Goal: Transaction & Acquisition: Download file/media

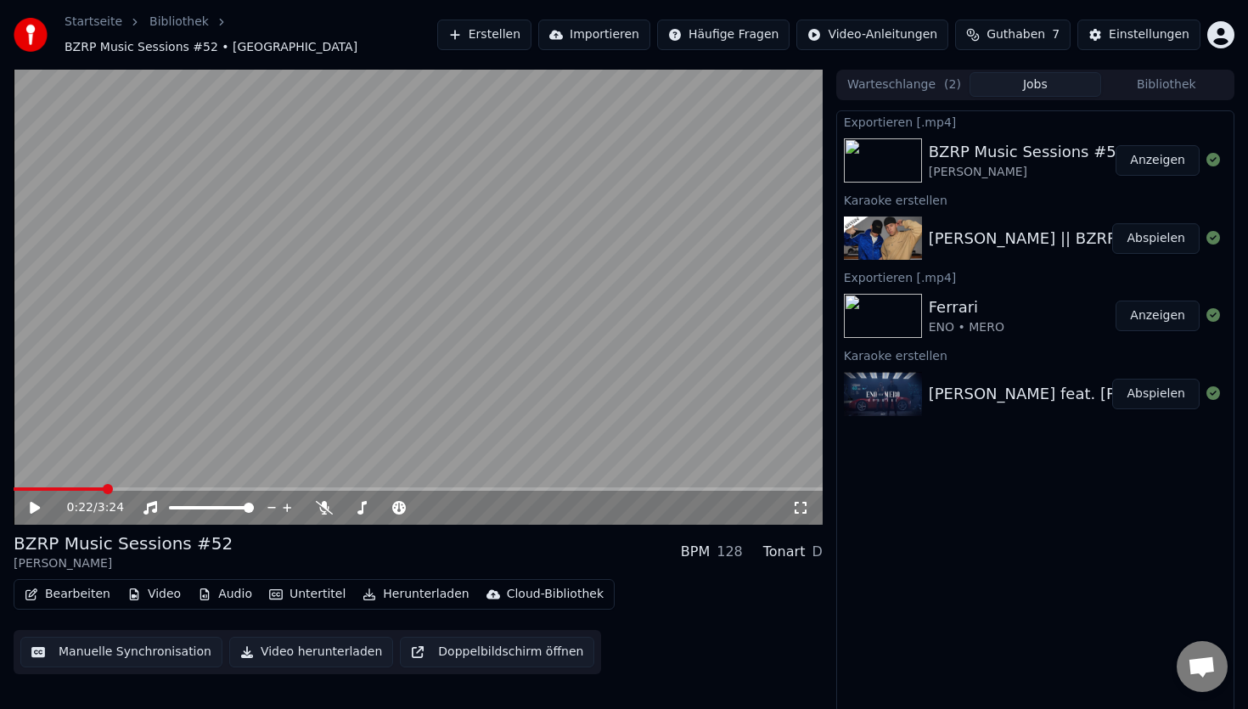
click at [517, 20] on button "Erstellen" at bounding box center [484, 35] width 94 height 31
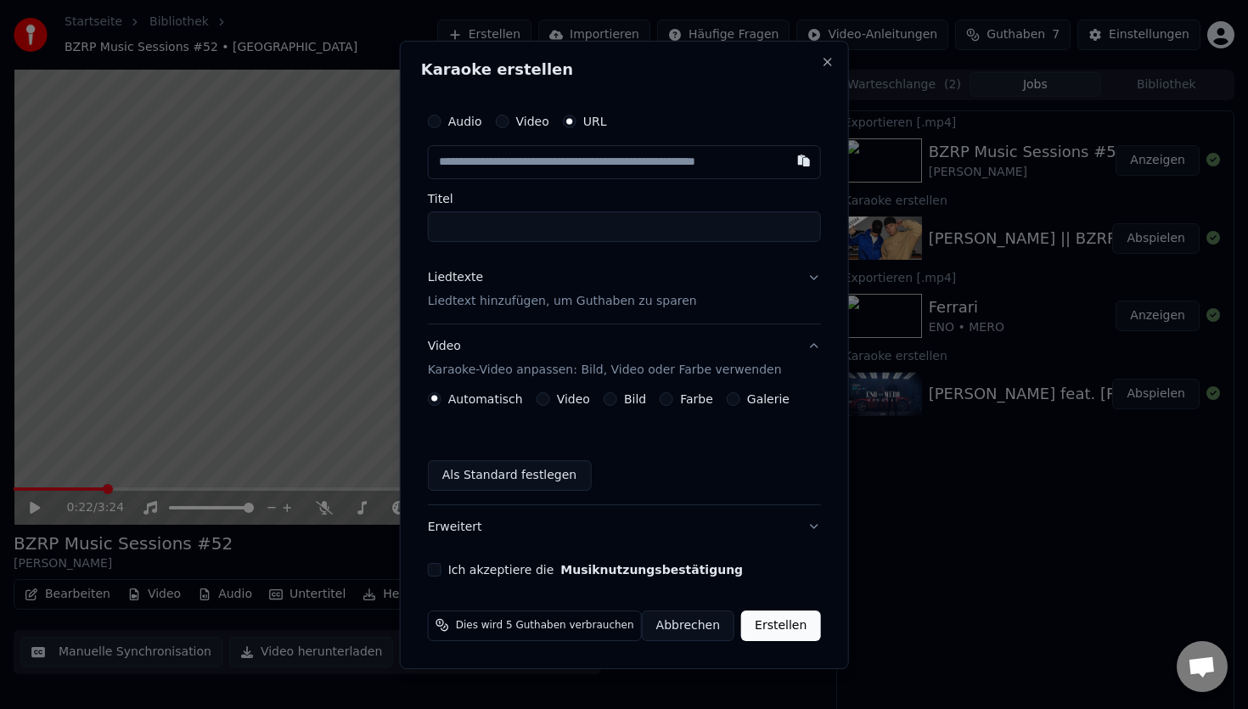
type input "**********"
click at [552, 308] on p "Liedtext hinzufügen, um Guthaben zu sparen" at bounding box center [562, 301] width 269 height 17
type input "**********"
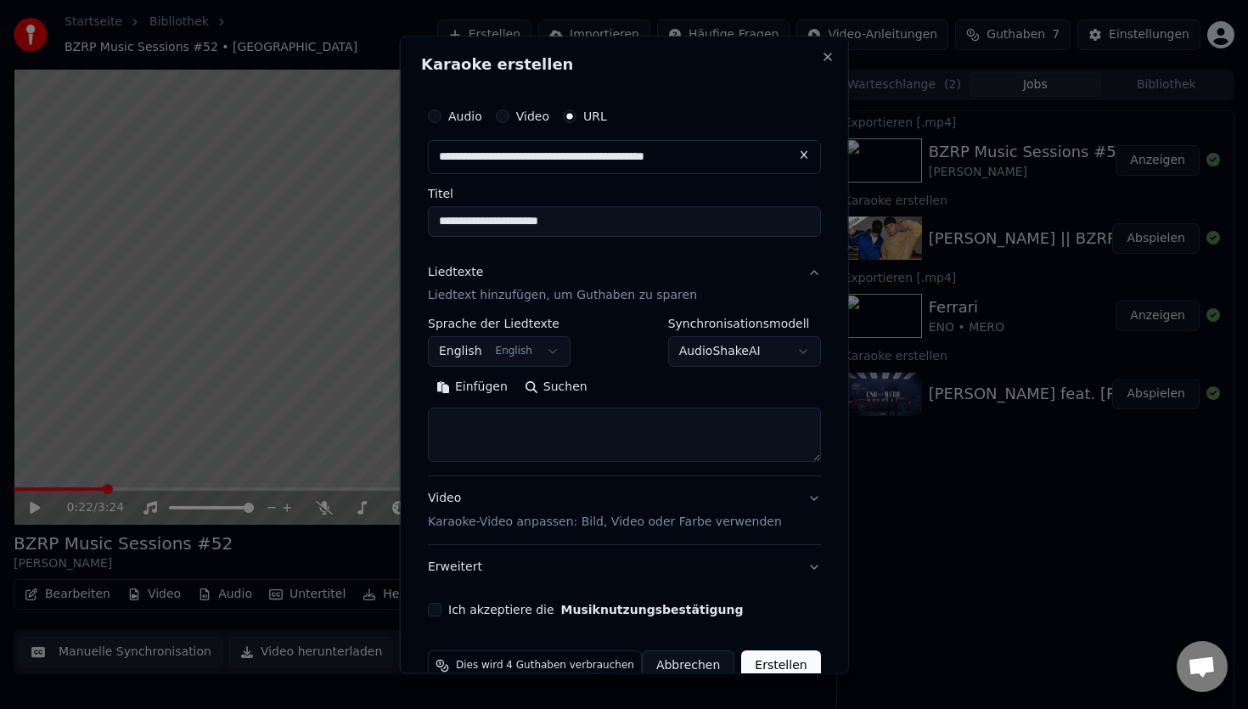
click at [512, 446] on textarea at bounding box center [624, 435] width 393 height 54
click at [476, 389] on button "Einfügen" at bounding box center [472, 387] width 88 height 27
type textarea "**********"
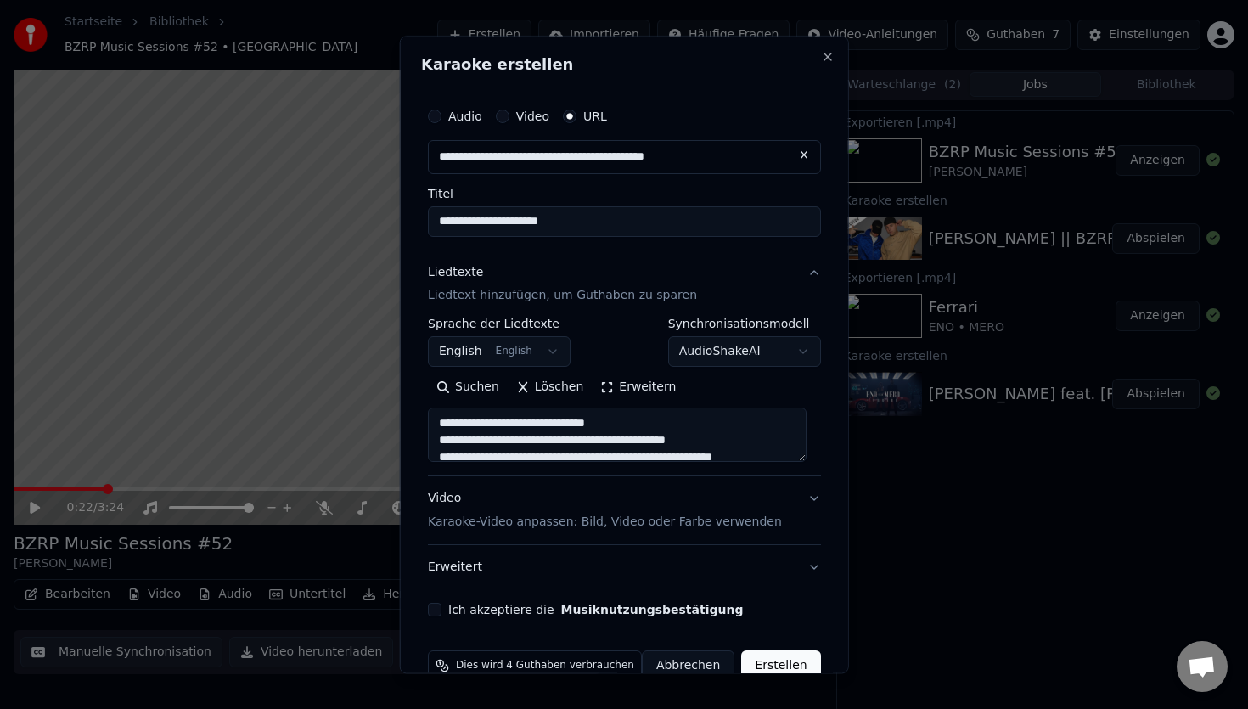
click at [697, 517] on p "Karaoke-Video anpassen: Bild, Video oder Farbe verwenden" at bounding box center [605, 523] width 354 height 17
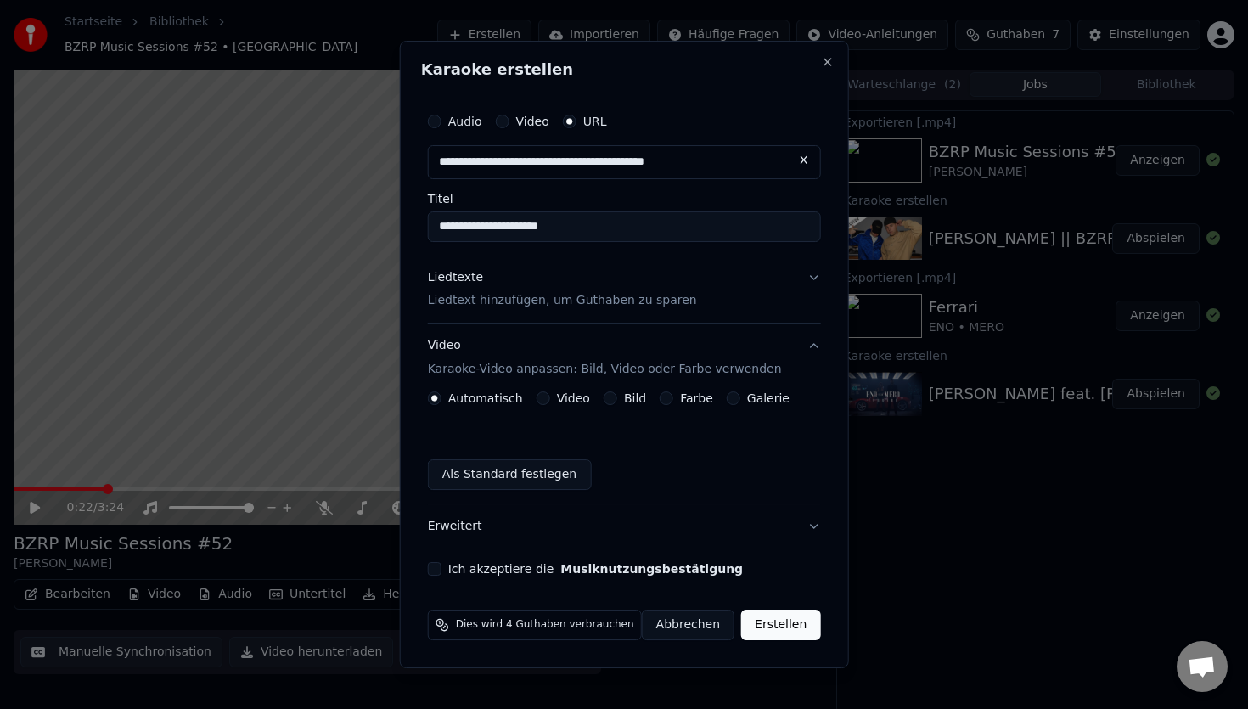
click at [665, 402] on button "Farbe" at bounding box center [667, 398] width 14 height 14
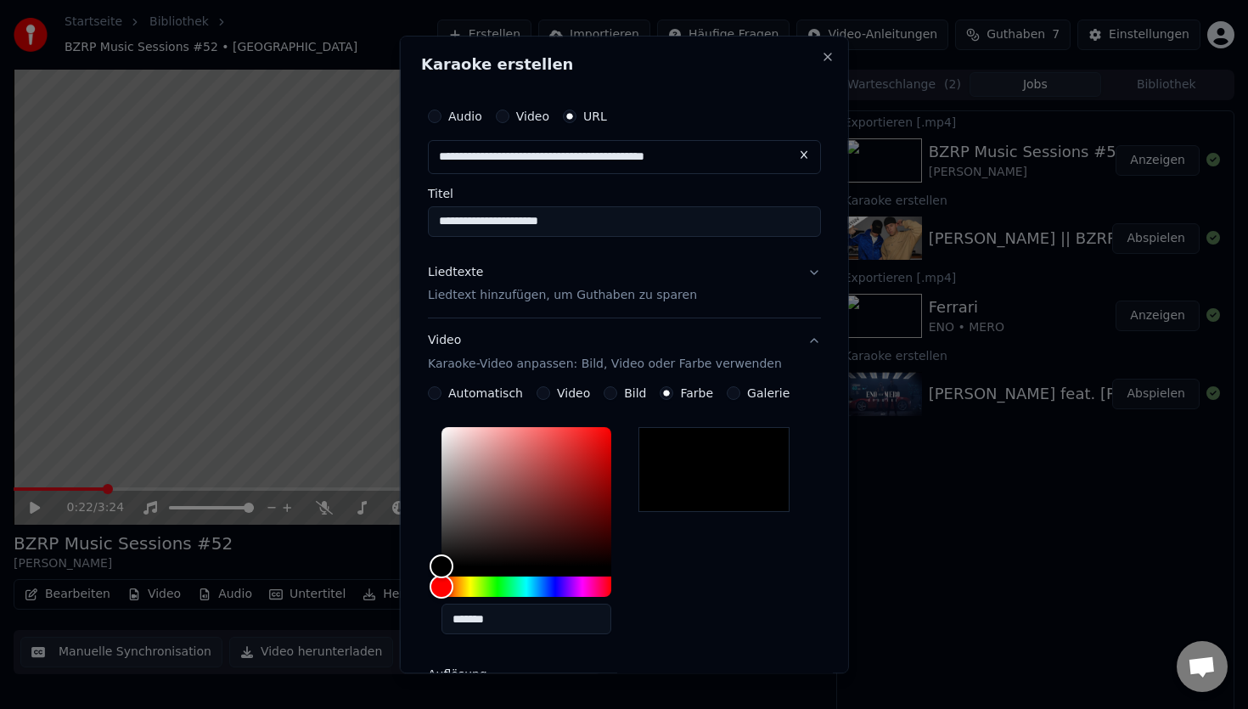
click at [689, 583] on div "*******" at bounding box center [624, 535] width 393 height 228
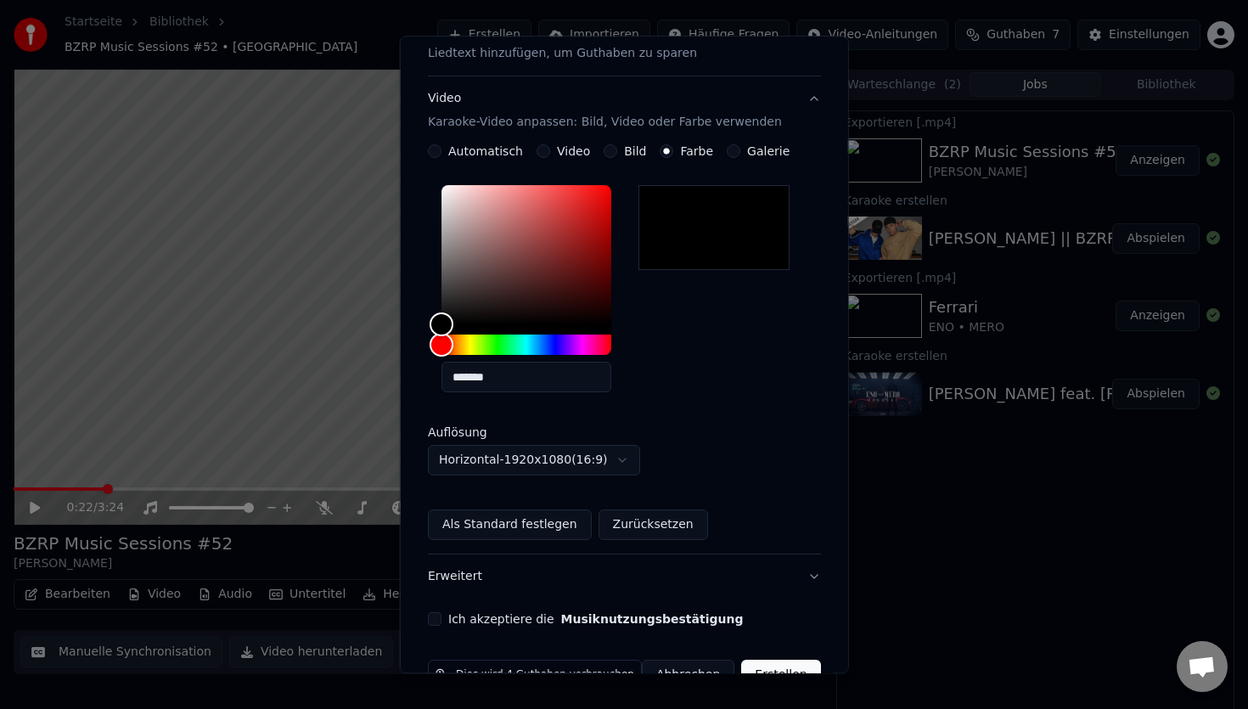
scroll to position [287, 0]
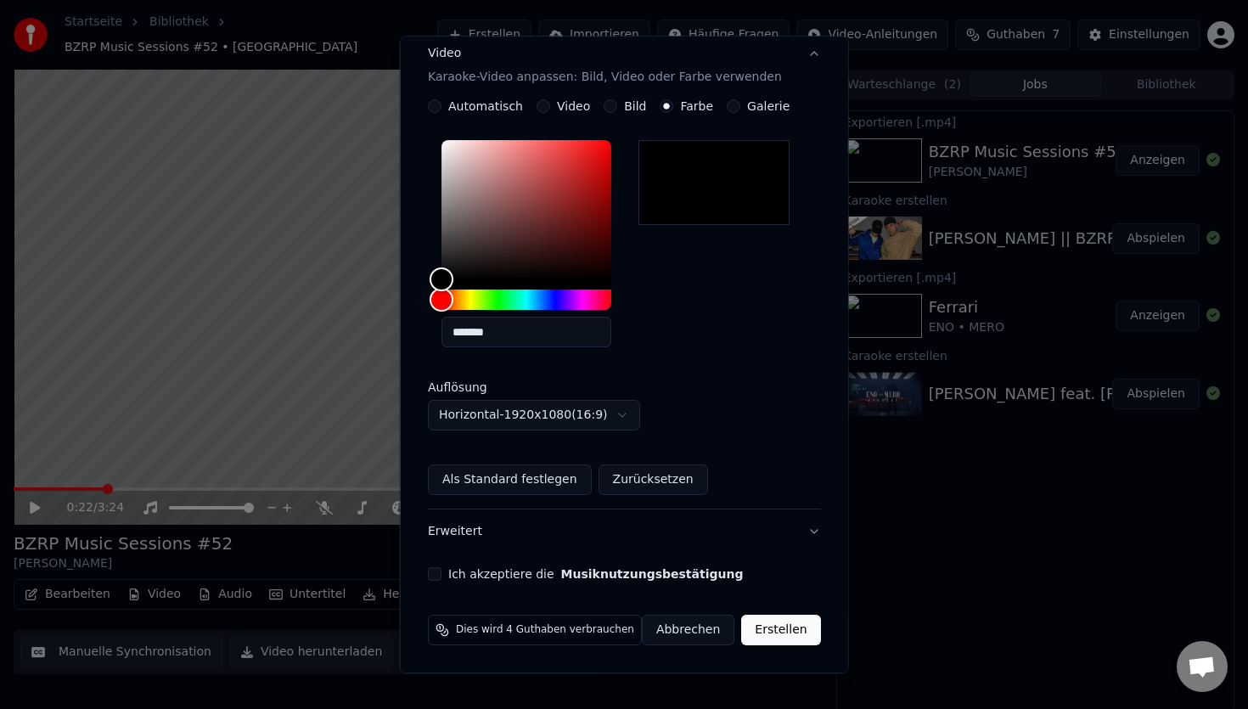
click at [442, 577] on button "Ich akzeptiere die Musiknutzungsbestätigung" at bounding box center [435, 575] width 14 height 14
click at [773, 637] on button "Erstellen" at bounding box center [780, 631] width 79 height 31
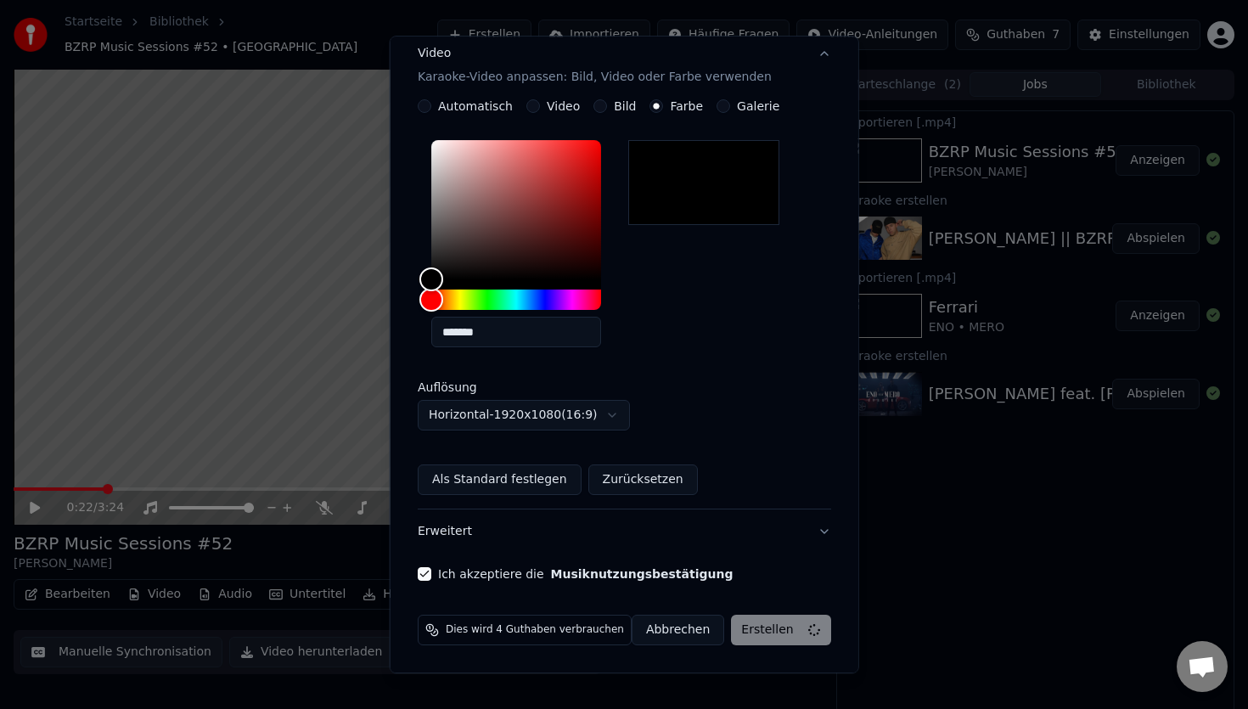
scroll to position [0, 0]
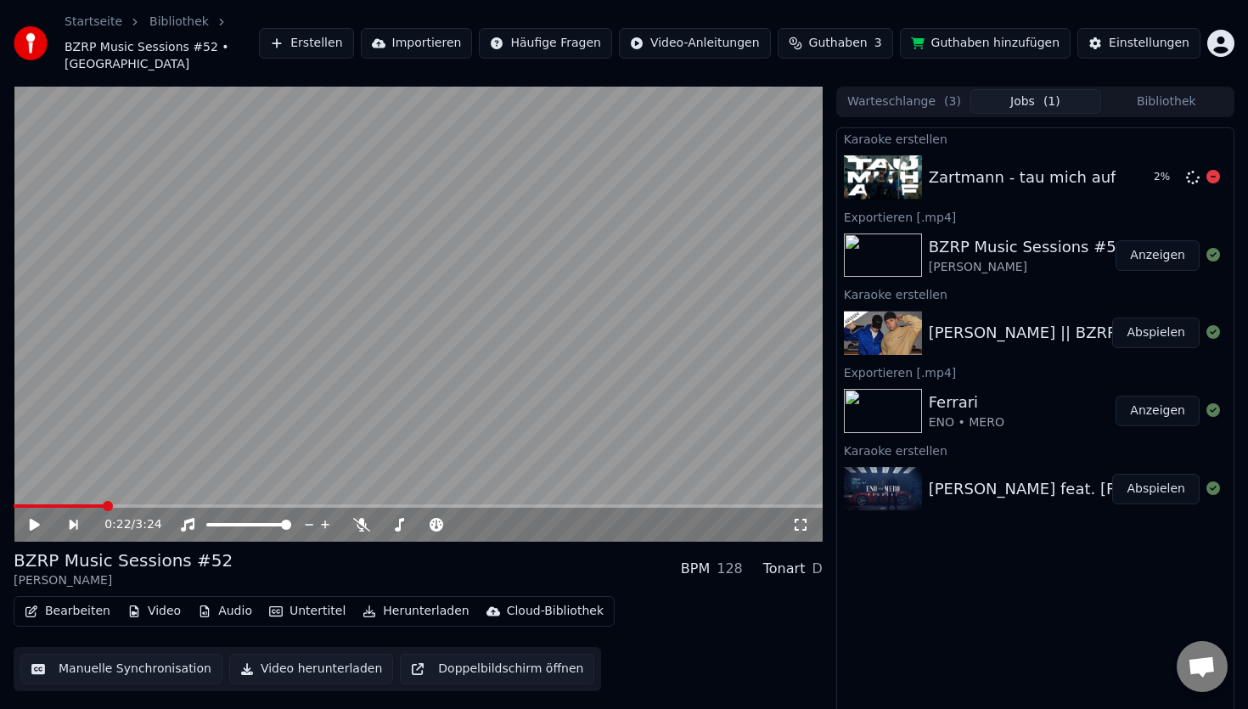
click at [950, 166] on div "Zartmann - tau mich auf" at bounding box center [1023, 178] width 188 height 24
click at [1168, 162] on button "Abspielen" at bounding box center [1155, 177] width 87 height 31
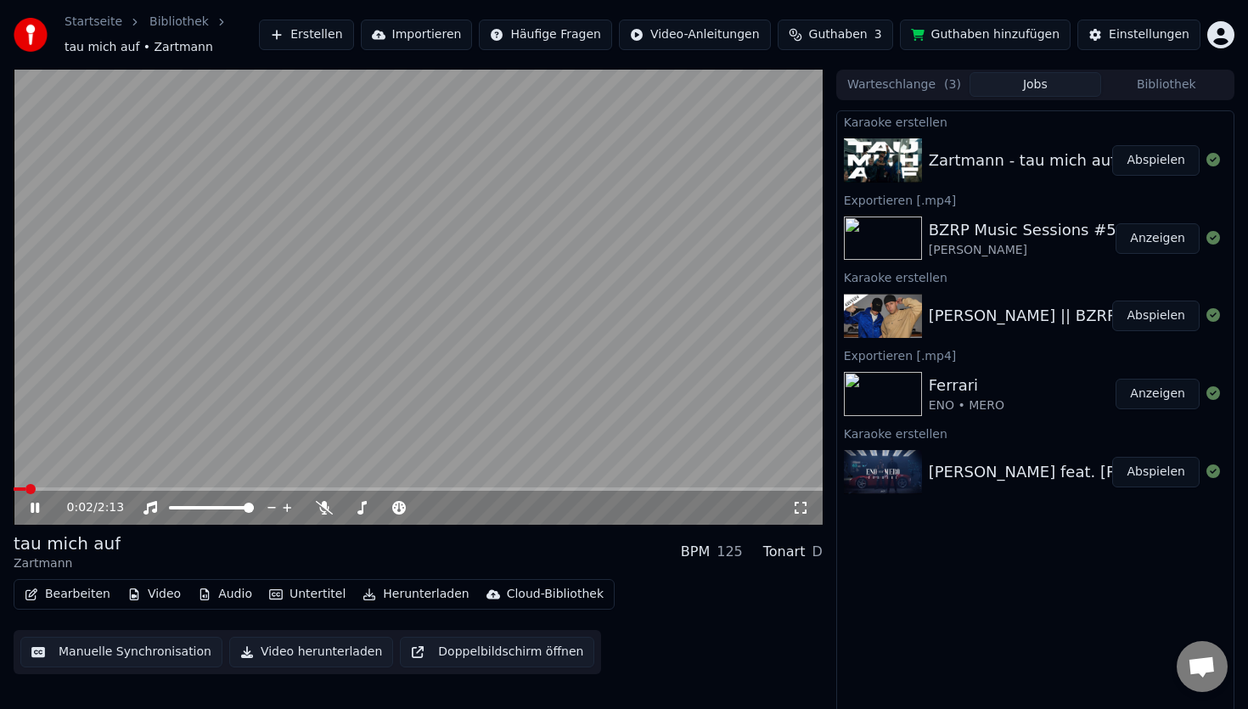
click at [98, 489] on span at bounding box center [418, 488] width 809 height 3
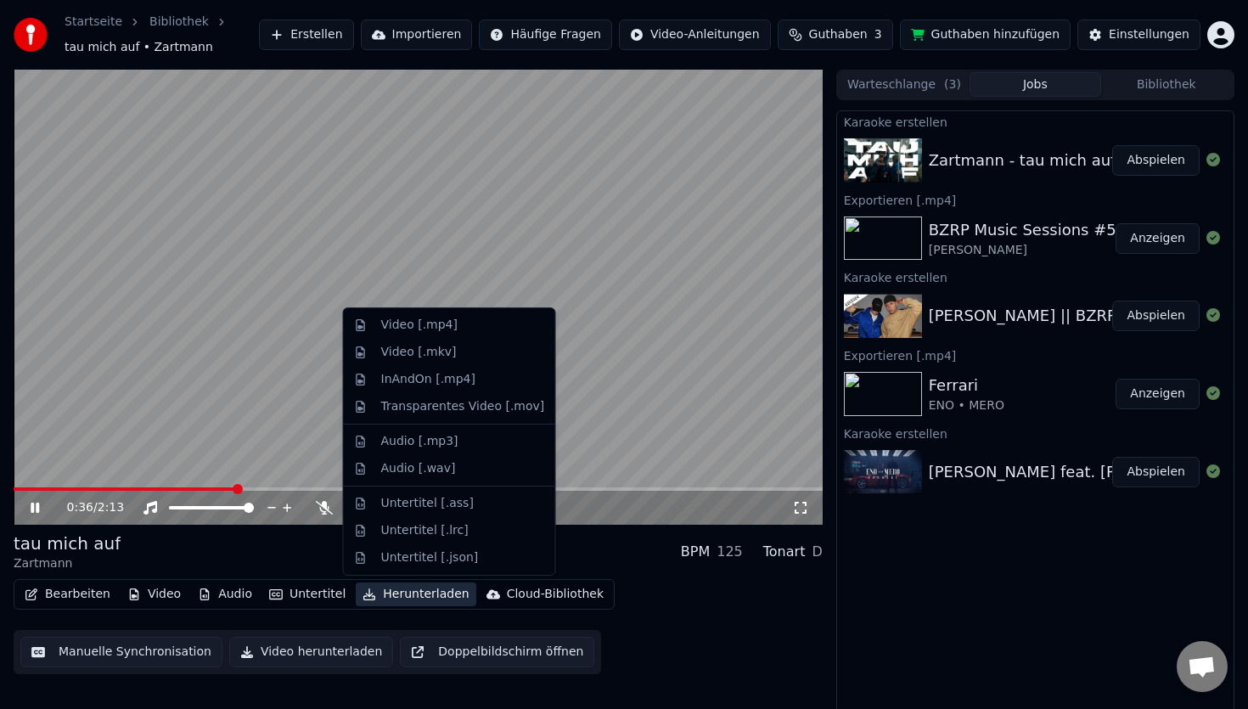
click at [374, 599] on button "Herunterladen" at bounding box center [416, 594] width 120 height 24
click at [409, 328] on div "Video [.mp4]" at bounding box center [419, 325] width 76 height 17
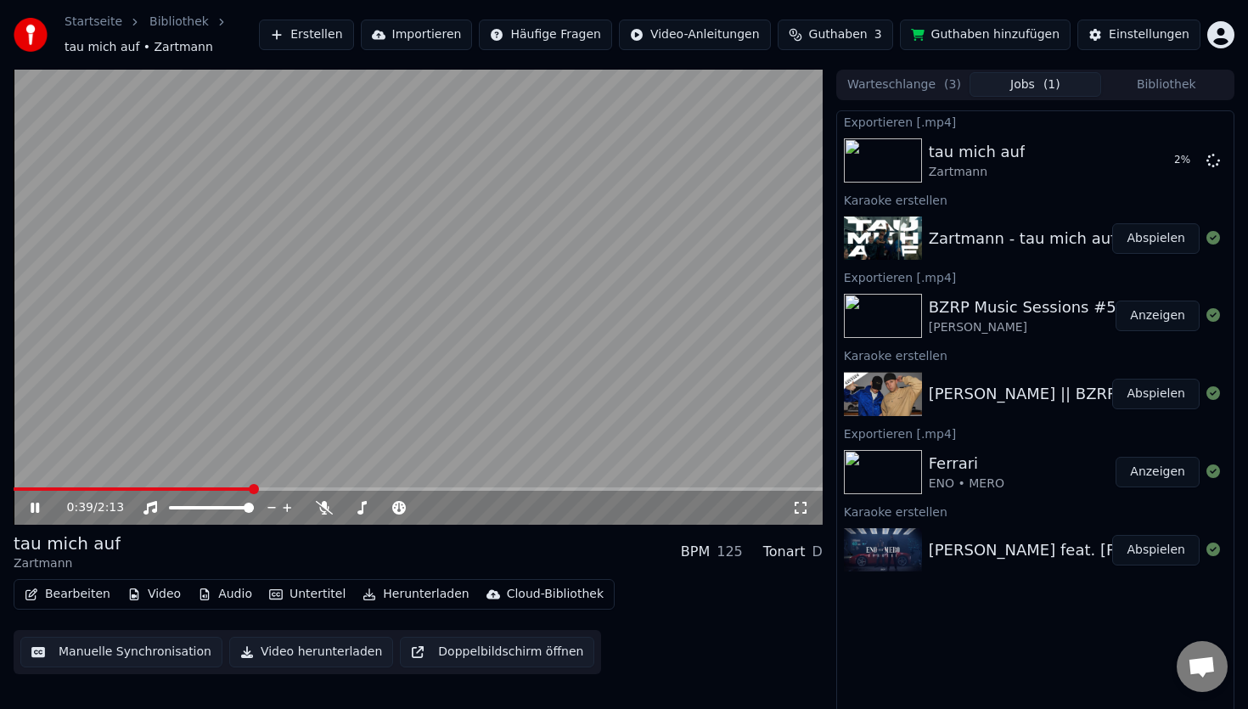
click at [400, 334] on video at bounding box center [418, 297] width 809 height 455
click at [84, 487] on video at bounding box center [418, 297] width 809 height 455
click at [84, 488] on span at bounding box center [50, 488] width 73 height 3
click at [34, 514] on icon at bounding box center [47, 508] width 40 height 14
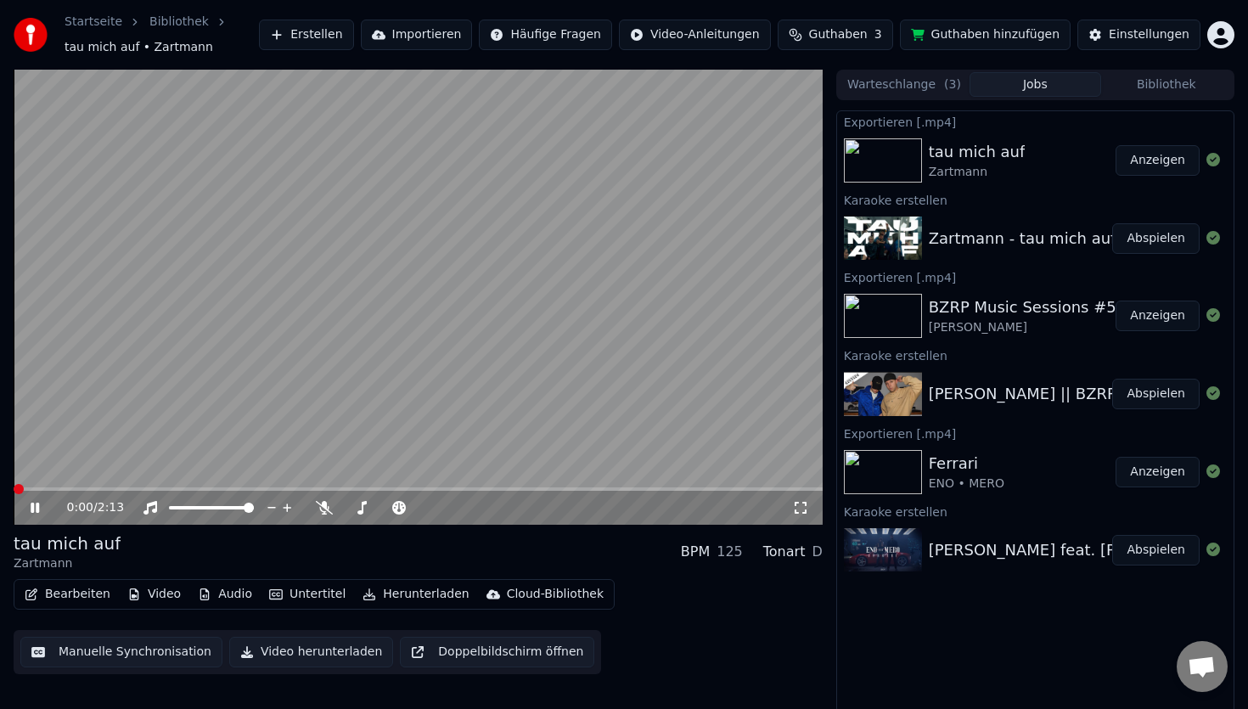
click at [14, 484] on span at bounding box center [19, 489] width 10 height 10
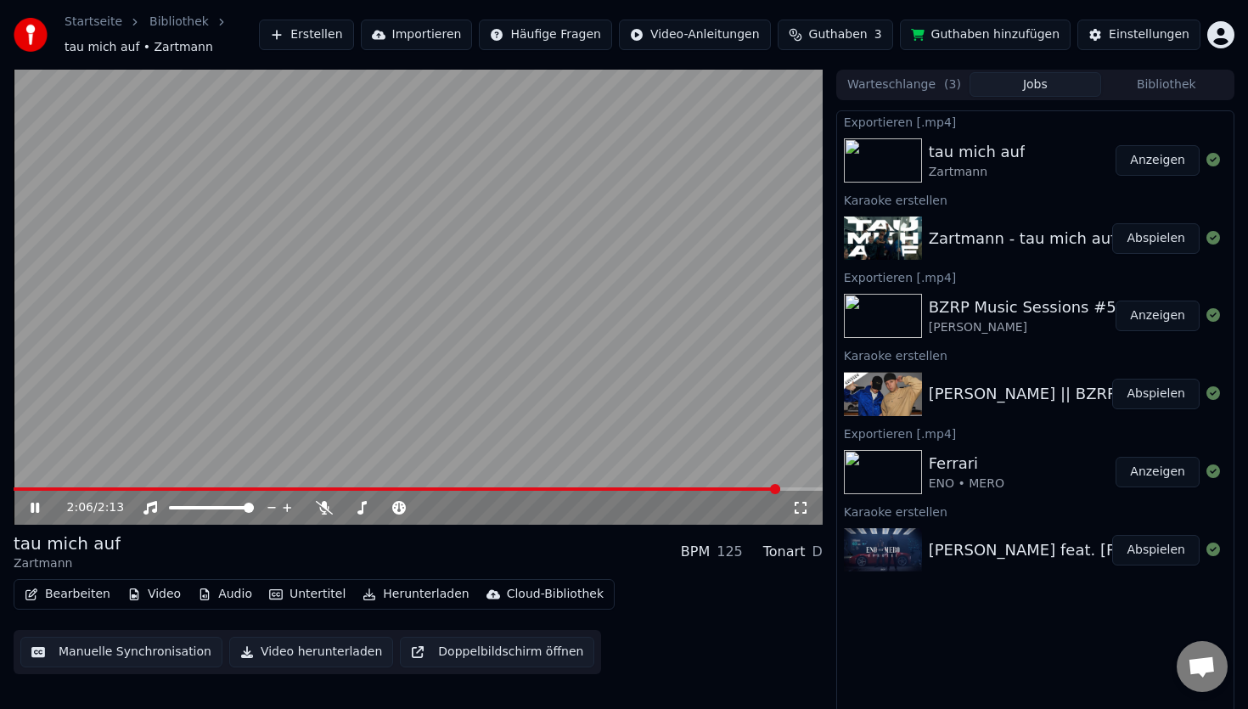
click at [777, 494] on span at bounding box center [775, 489] width 10 height 10
click at [764, 487] on span at bounding box center [769, 489] width 10 height 10
click at [37, 507] on icon at bounding box center [35, 508] width 8 height 10
